Goal: Use online tool/utility: Utilize a website feature to perform a specific function

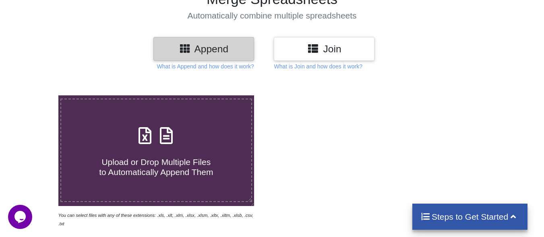
scroll to position [81, 0]
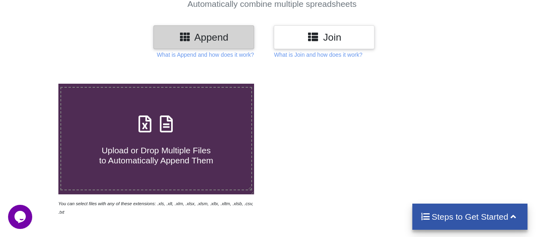
click at [149, 128] on icon at bounding box center [145, 120] width 20 height 17
click at [36, 84] on input "Upload or Drop Multiple Files to Automatically Append Them" at bounding box center [36, 84] width 0 height 0
type input "C:\fakepath\71536453-20210520-39-49.xlsx"
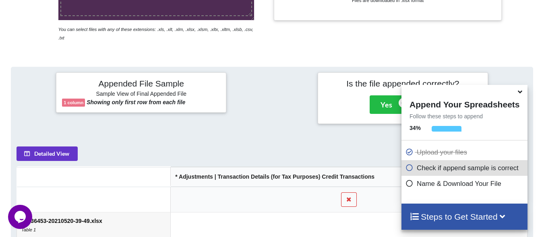
scroll to position [313, 0]
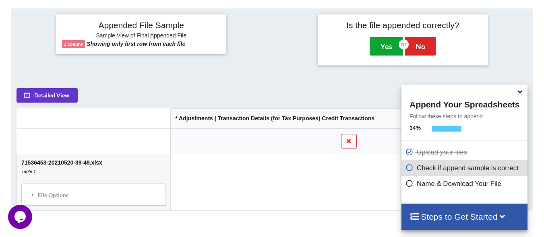
click at [386, 43] on button "Yes" at bounding box center [386, 46] width 33 height 19
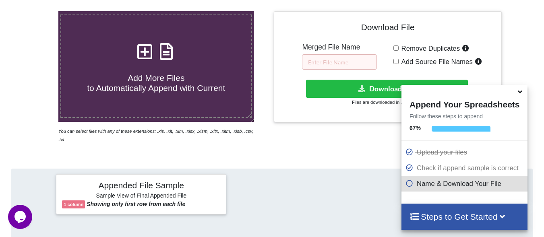
scroll to position [164, 0]
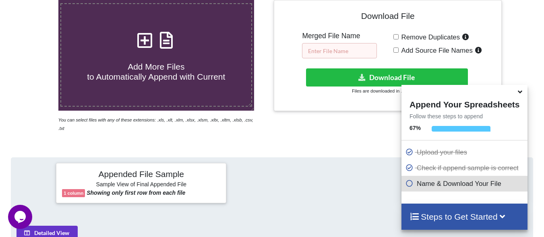
click at [324, 56] on input "text" at bounding box center [339, 50] width 75 height 15
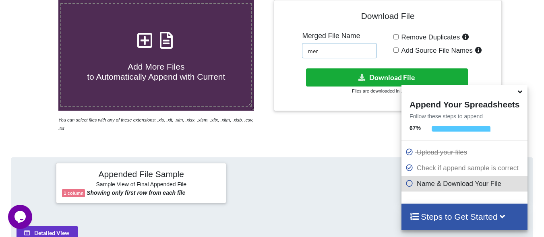
type input "mer"
click at [366, 80] on icon at bounding box center [362, 77] width 8 height 6
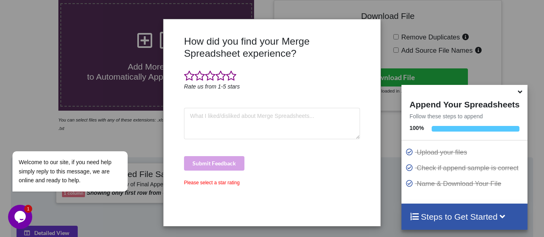
click at [121, 200] on div "Welcome to our site, if you need help simply reply to this message, we are onli…" at bounding box center [80, 139] width 145 height 122
click at [208, 103] on div "How did you find your Merge Spreadsheet experience? Rate us from 1-5 stars Subm…" at bounding box center [272, 127] width 180 height 185
click at [401, 146] on div "Upload your files" at bounding box center [464, 153] width 126 height 16
click at [190, 78] on span at bounding box center [189, 75] width 10 height 11
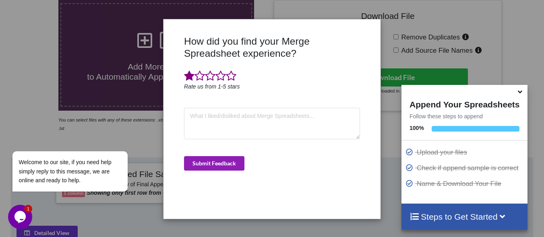
click at [221, 166] on button "Submit Feedback" at bounding box center [214, 163] width 60 height 14
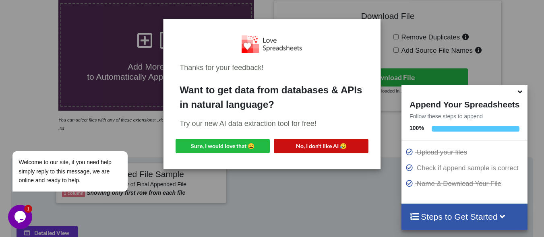
click at [311, 146] on button "No, I don't like AI 😥" at bounding box center [321, 146] width 94 height 14
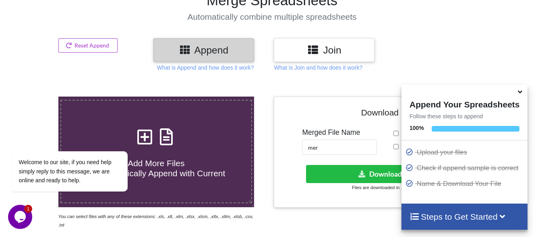
scroll to position [0, 0]
